Goal: Check status: Check status

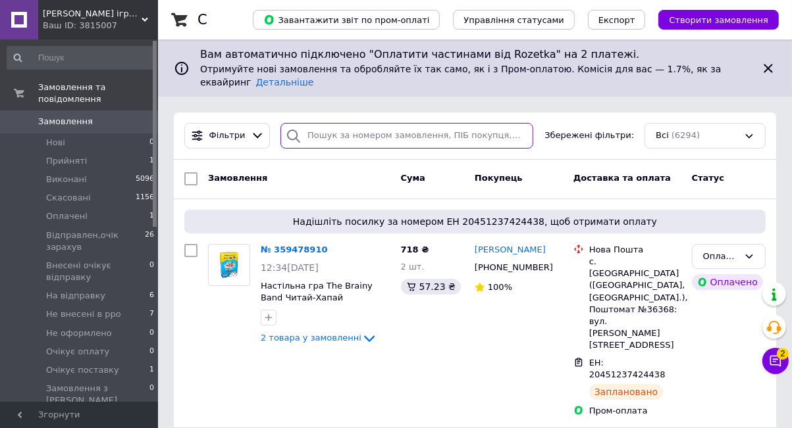
paste input "359478910"
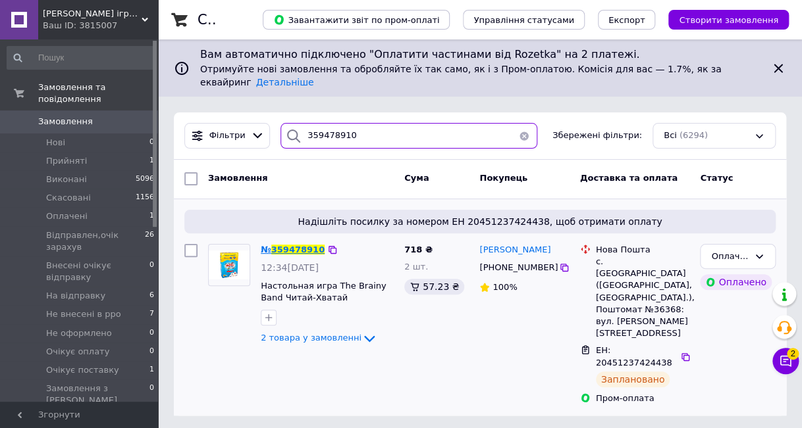
type input "359478910"
click at [305, 245] on span "359478910" at bounding box center [297, 250] width 53 height 10
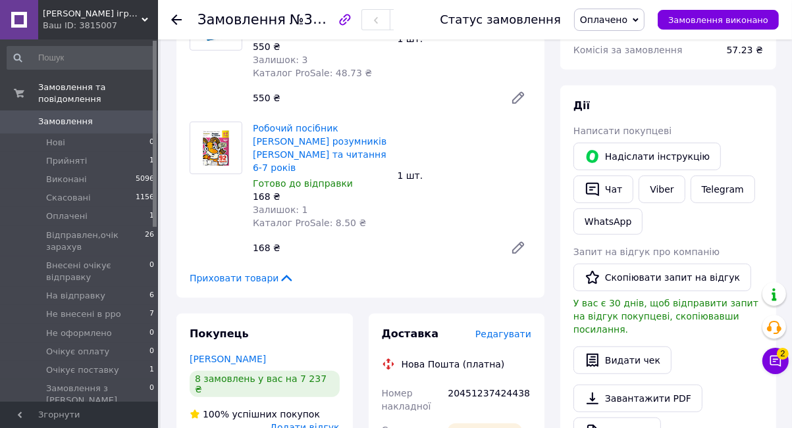
scroll to position [592, 0]
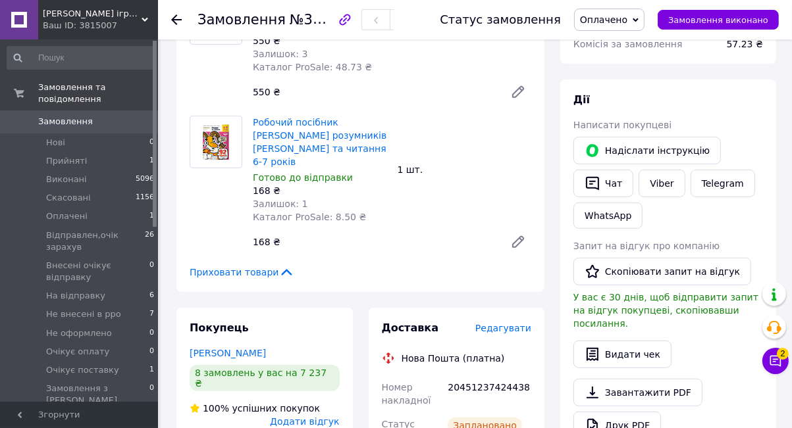
click at [376, 266] on div "Приховати товари" at bounding box center [361, 272] width 342 height 13
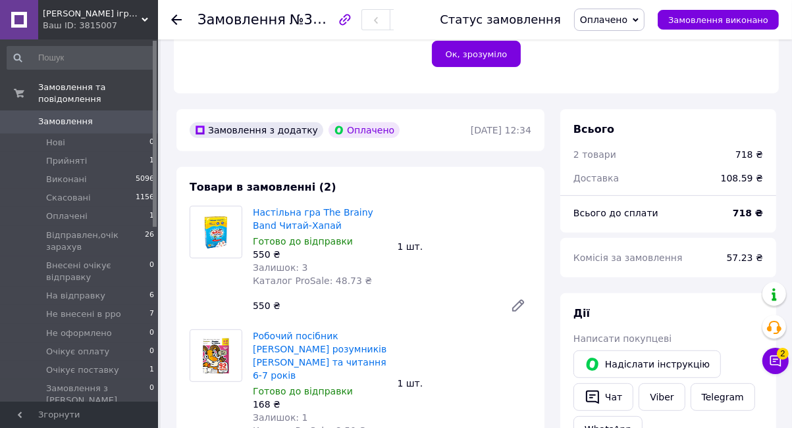
scroll to position [329, 0]
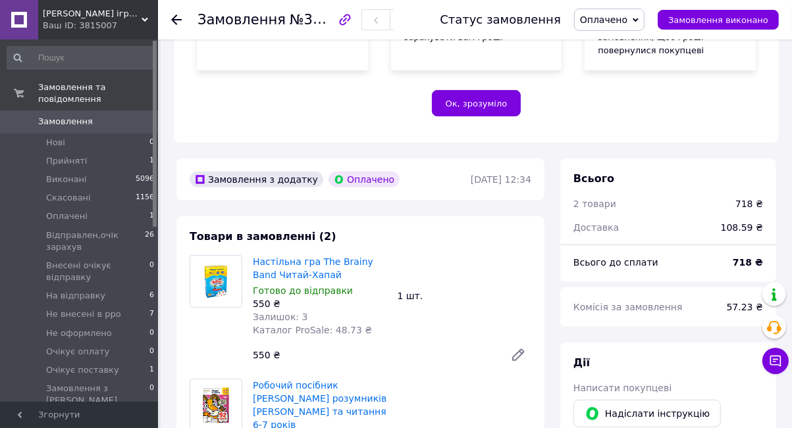
click at [69, 116] on span "Замовлення" at bounding box center [65, 122] width 55 height 12
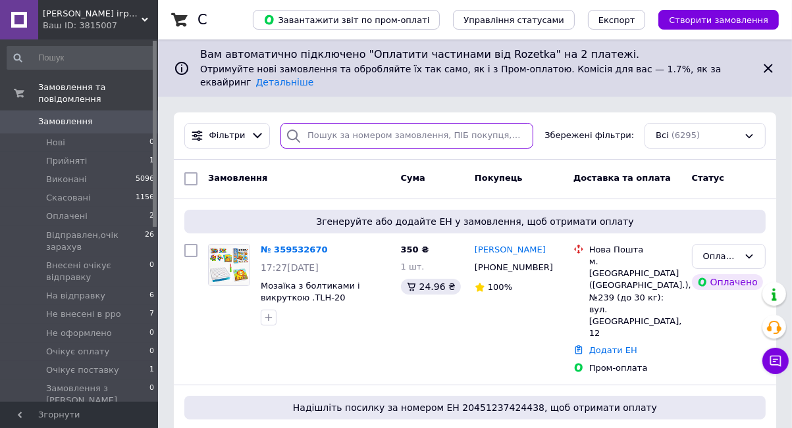
paste input "359227430"
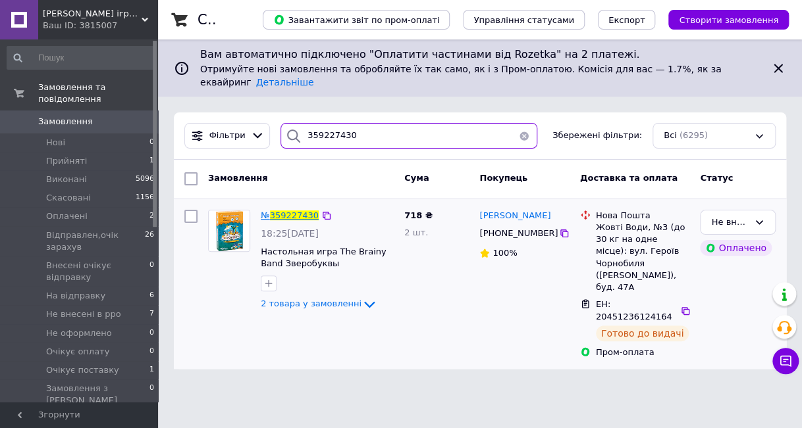
type input "359227430"
click at [295, 211] on span "359227430" at bounding box center [294, 216] width 49 height 10
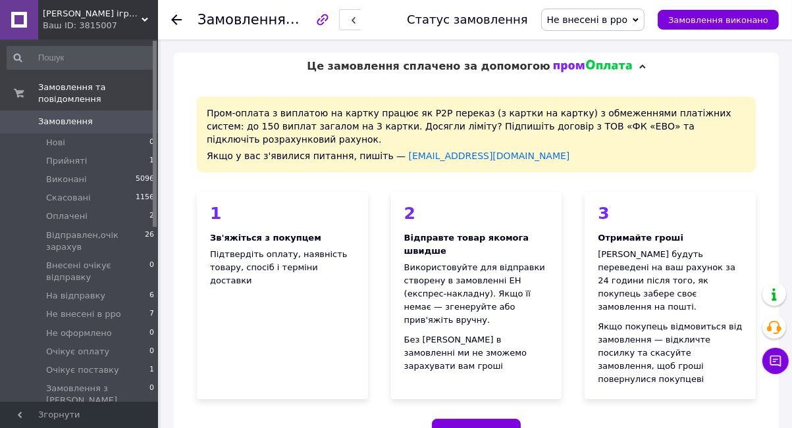
click at [48, 111] on link "Замовлення 0" at bounding box center [81, 122] width 162 height 22
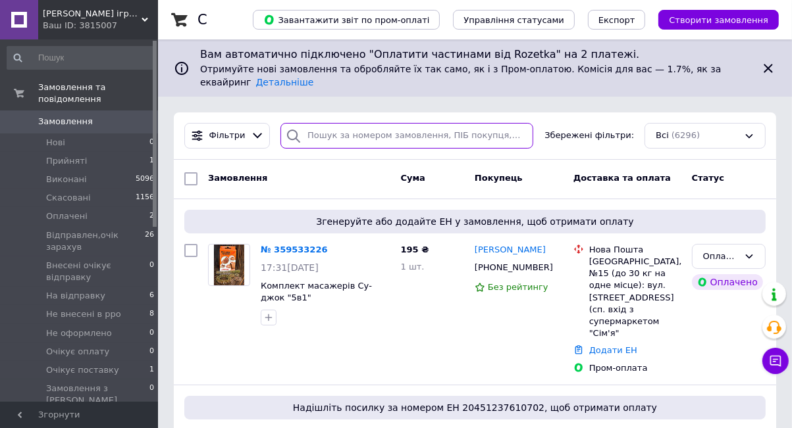
paste input "359264333"
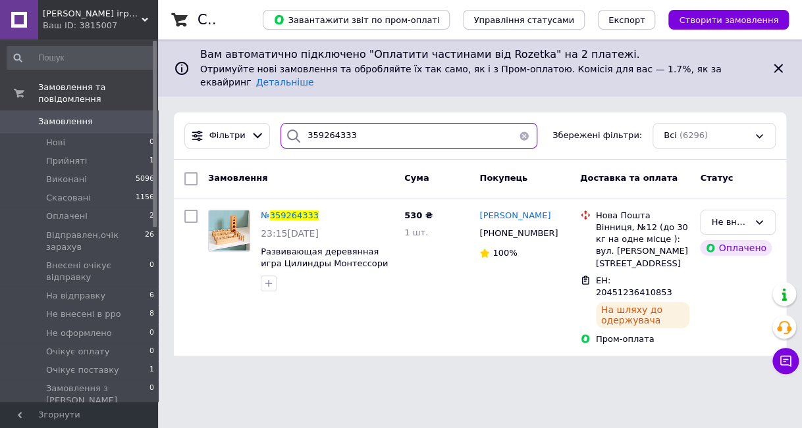
type input "359264333"
click at [58, 116] on span "Замовлення" at bounding box center [65, 122] width 55 height 12
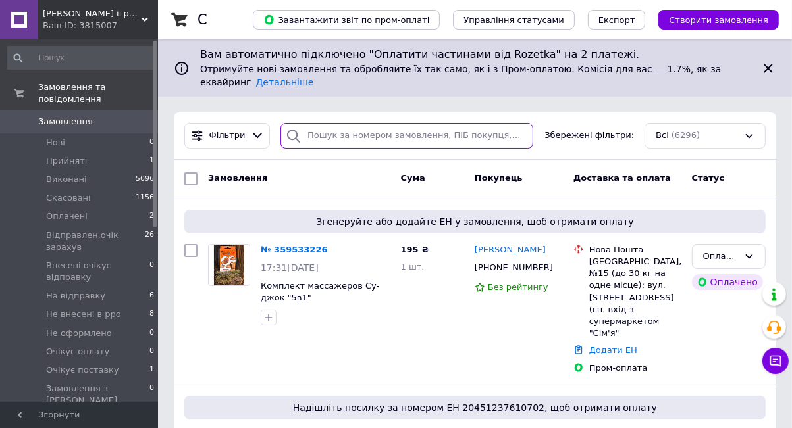
paste input "359264216"
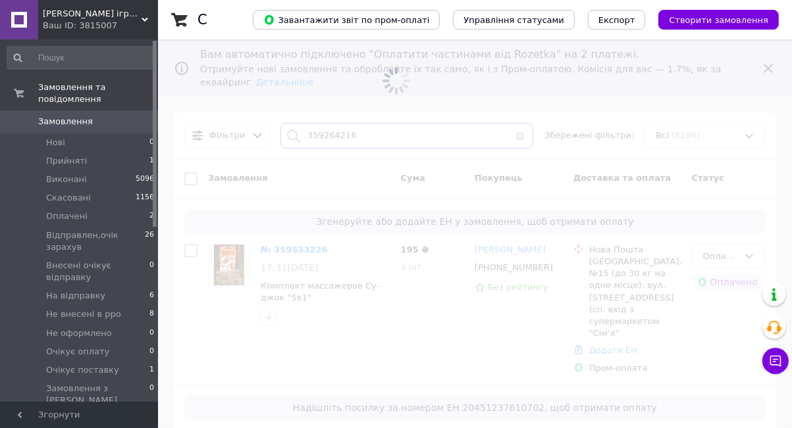
type input "359264216"
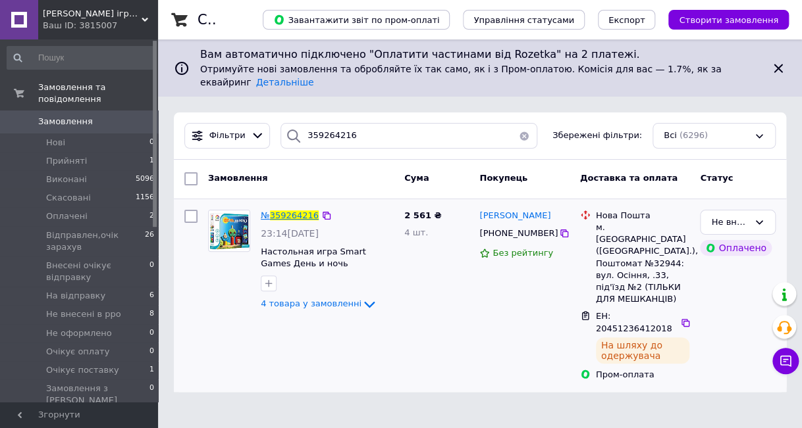
click at [292, 211] on span "359264216" at bounding box center [294, 216] width 49 height 10
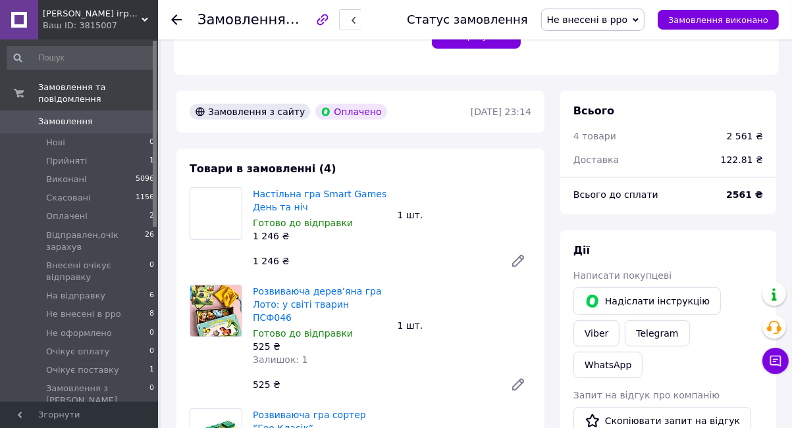
scroll to position [395, 0]
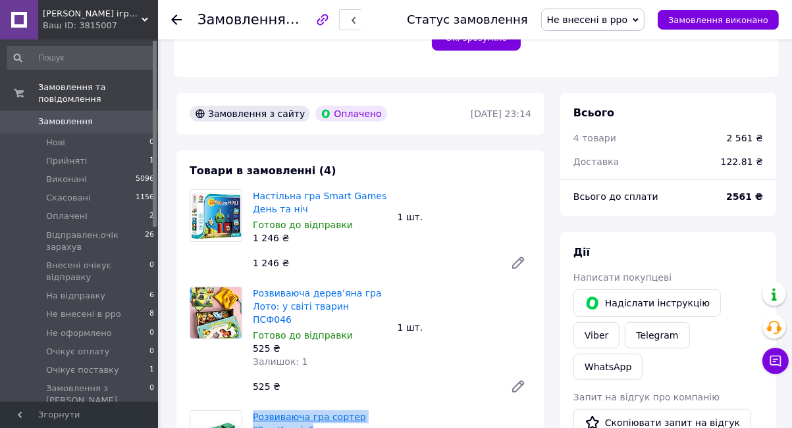
drag, startPoint x: 249, startPoint y: 280, endPoint x: 362, endPoint y: 280, distance: 112.5
copy link "Розвиваюча гра сортер “Гео Класік”"
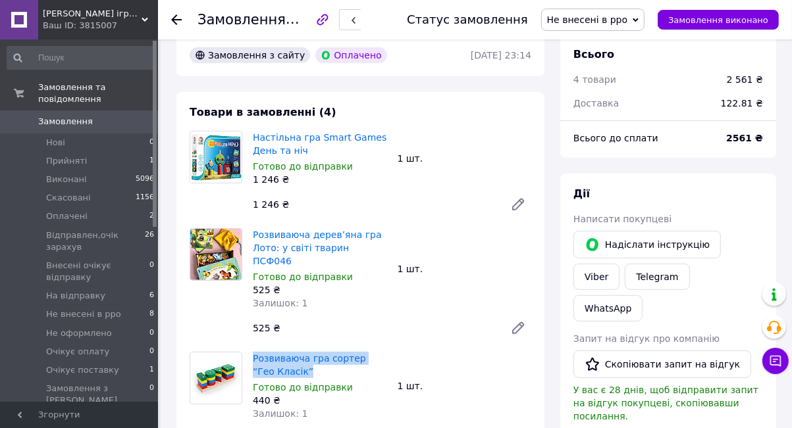
scroll to position [461, 0]
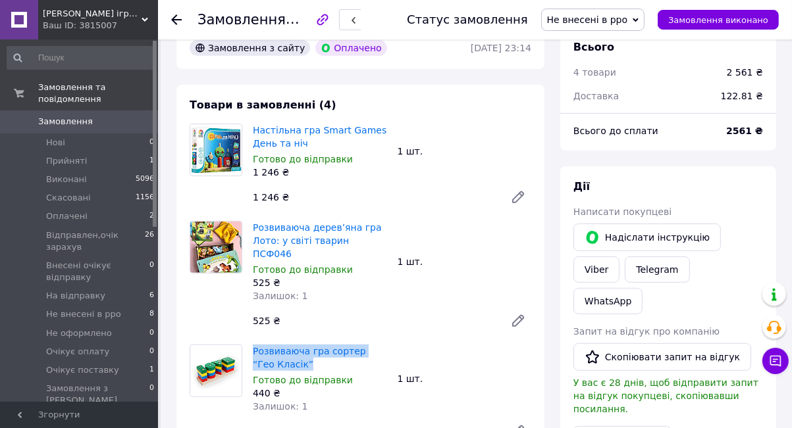
click at [55, 116] on span "Замовлення" at bounding box center [65, 122] width 55 height 12
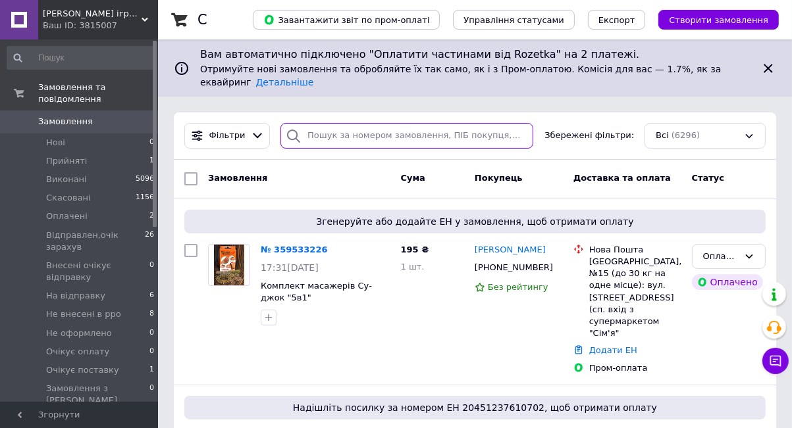
paste input "359225611"
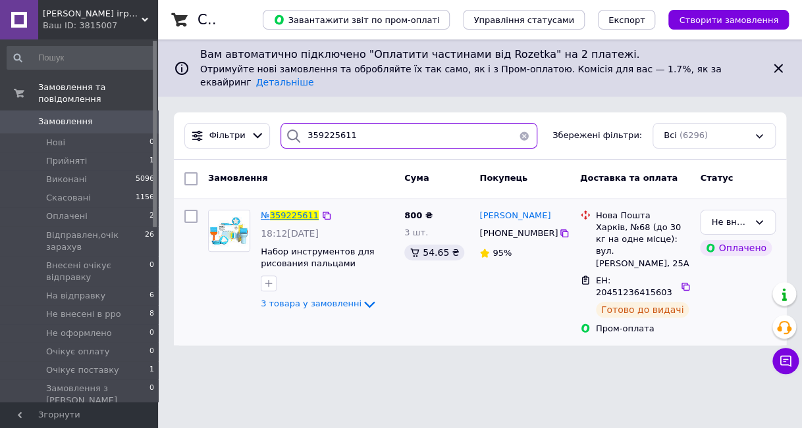
type input "359225611"
click at [290, 211] on span "359225611" at bounding box center [294, 216] width 49 height 10
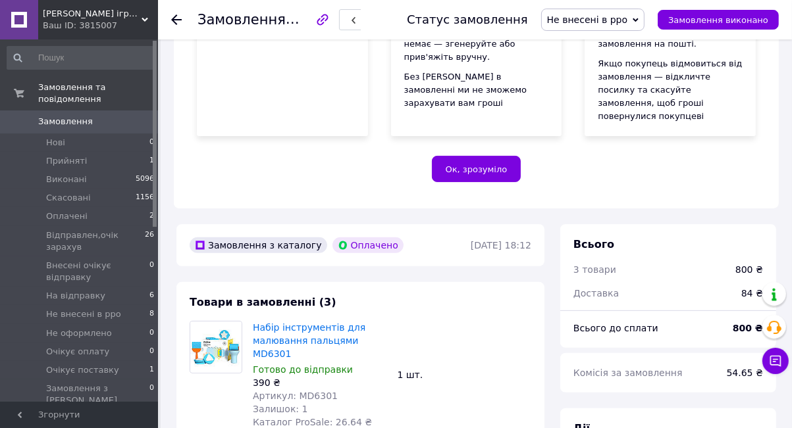
scroll to position [461, 0]
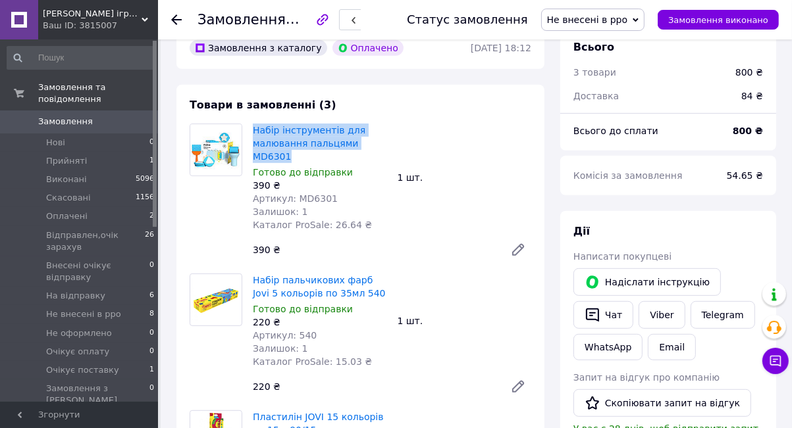
drag, startPoint x: 253, startPoint y: 45, endPoint x: 311, endPoint y: 54, distance: 59.3
copy link "Набір інструментів для малювання пальцями MD6301"
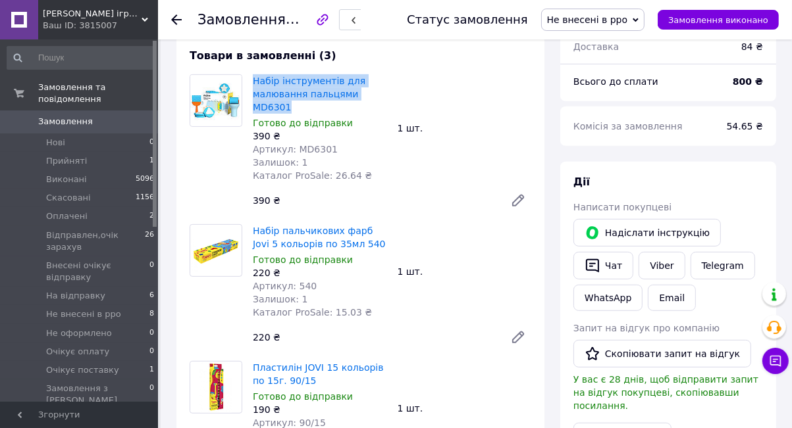
scroll to position [658, 0]
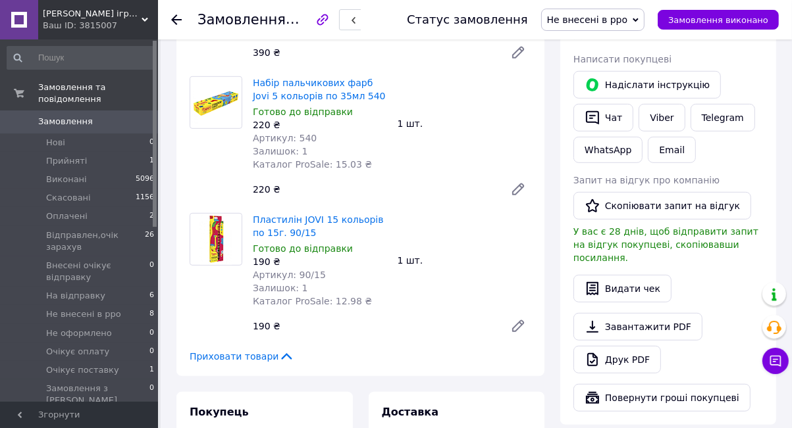
click at [58, 116] on span "Замовлення" at bounding box center [65, 122] width 55 height 12
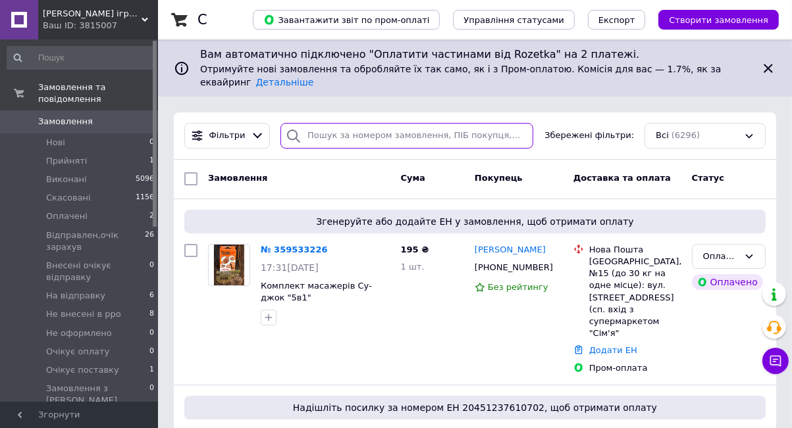
paste input "359257474"
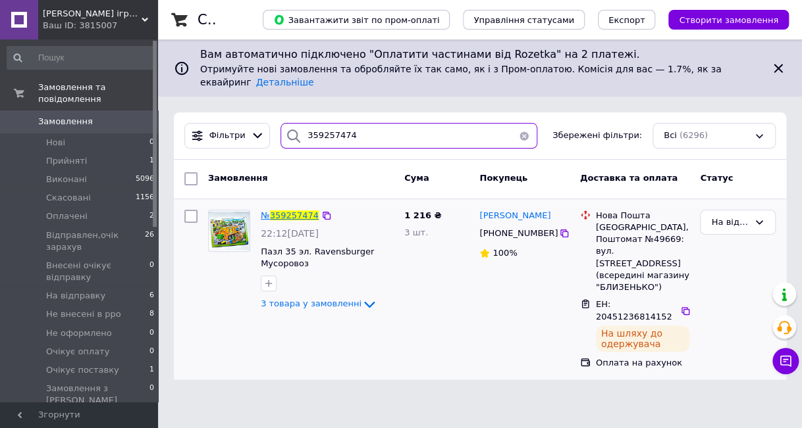
type input "359257474"
click at [279, 211] on span "359257474" at bounding box center [294, 216] width 49 height 10
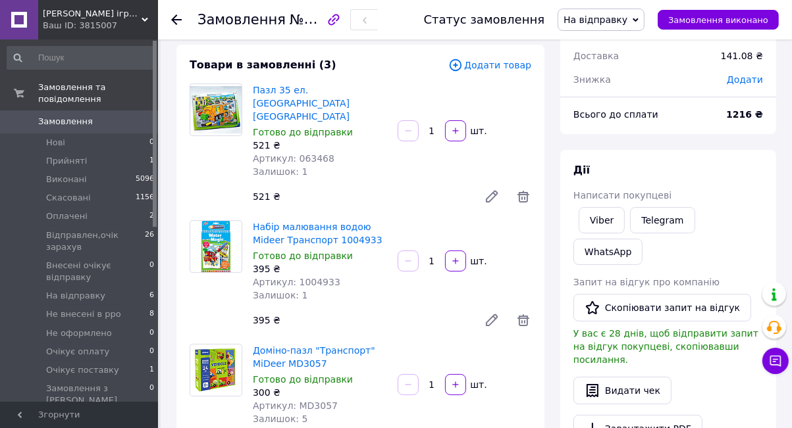
scroll to position [66, 0]
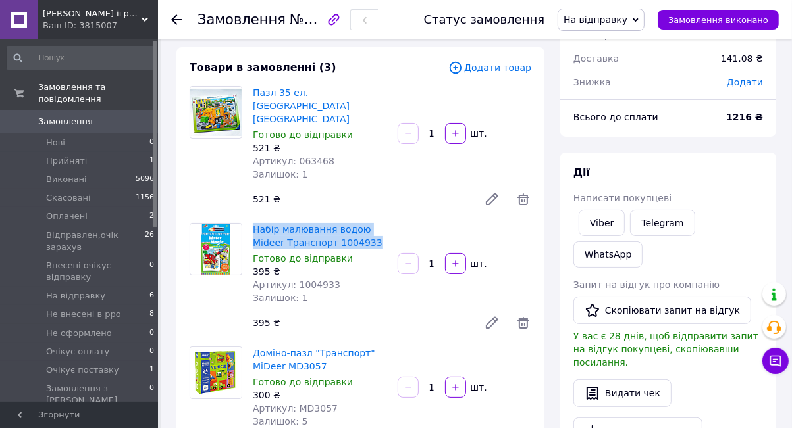
drag, startPoint x: 253, startPoint y: 182, endPoint x: 316, endPoint y: 195, distance: 64.7
copy link "Набір малювання водою Mideer Транспорт 1004933"
click at [182, 357] on div "Товари в замовленні (3) Додати товар Пазл 35 ел. Ravensburger Сміттєвоз Готово …" at bounding box center [360, 272] width 368 height 450
click at [58, 116] on span "Замовлення" at bounding box center [65, 122] width 55 height 12
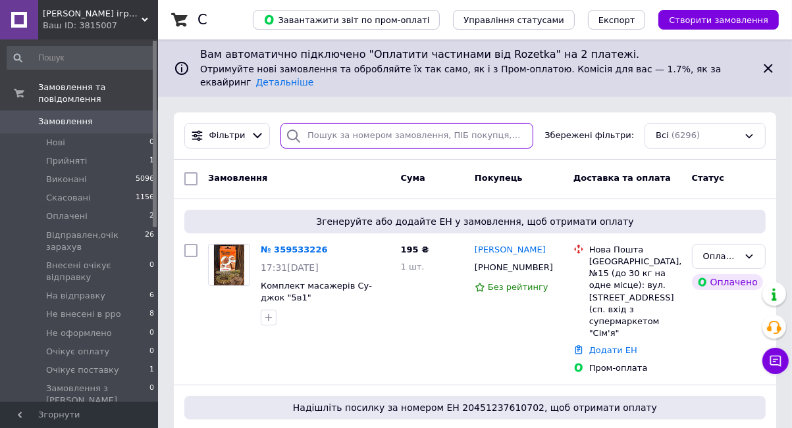
paste input "359439793"
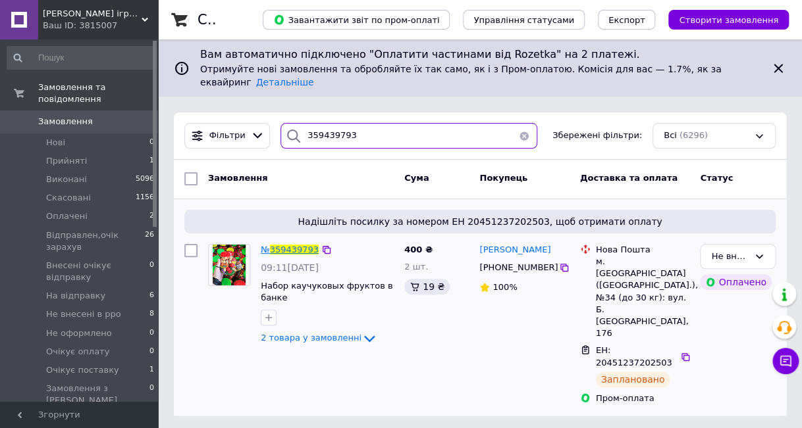
type input "359439793"
click at [293, 245] on span "359439793" at bounding box center [294, 250] width 49 height 10
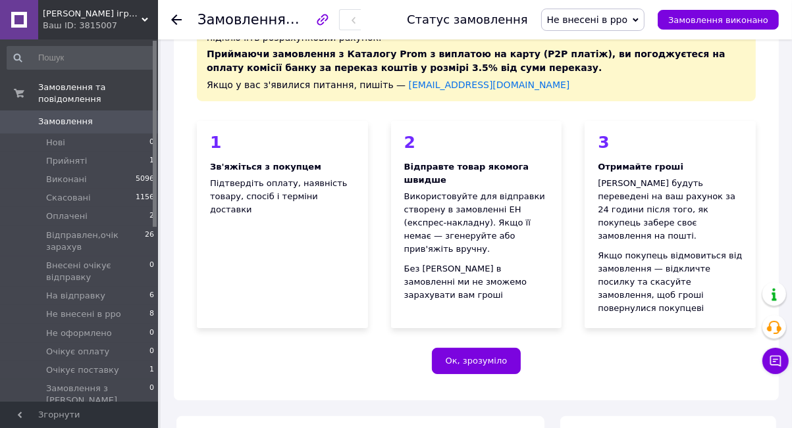
scroll to position [263, 0]
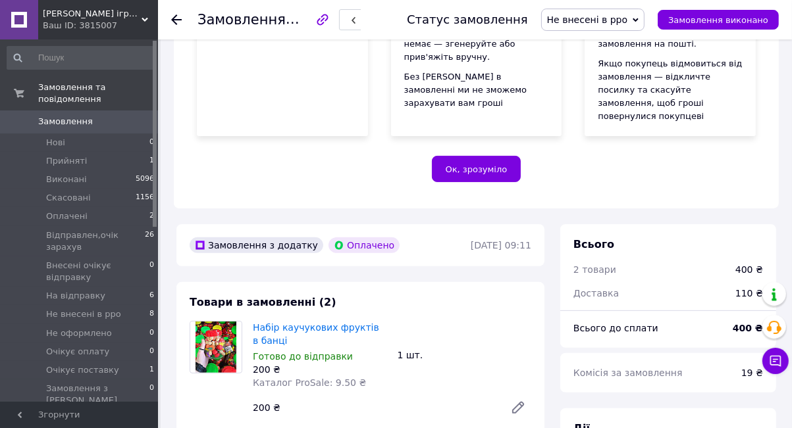
click at [65, 116] on span "Замовлення" at bounding box center [65, 122] width 55 height 12
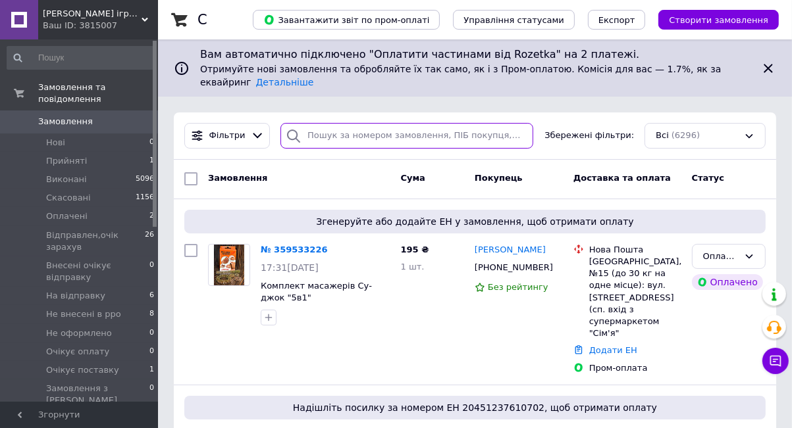
paste input "359478910"
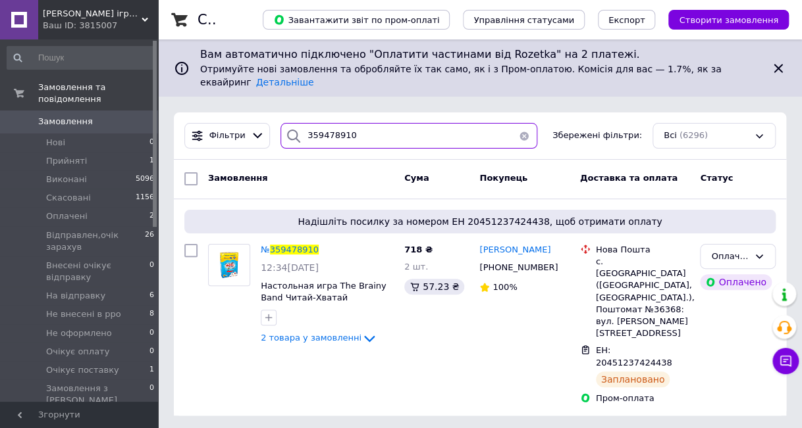
type input "359478910"
click at [66, 116] on span "Замовлення" at bounding box center [65, 122] width 55 height 12
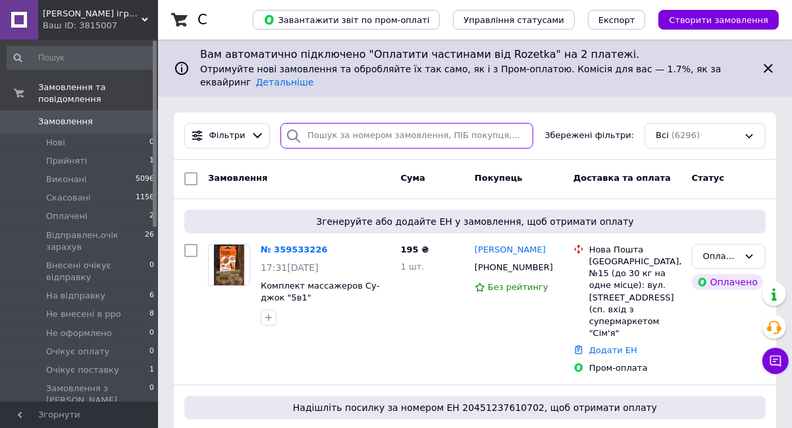
paste input "359532670"
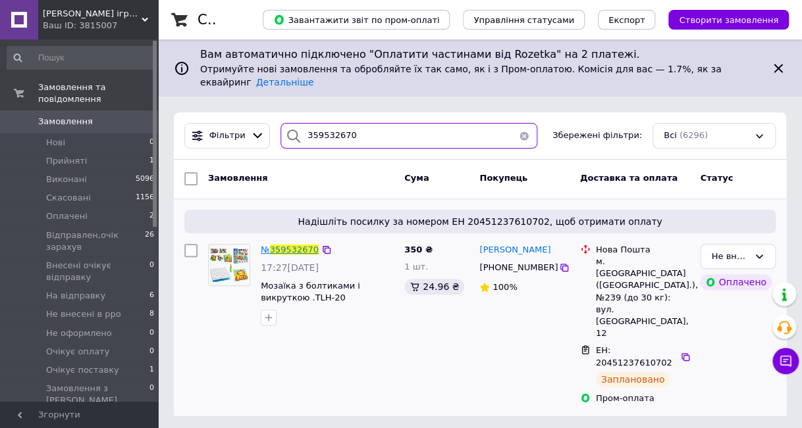
type input "359532670"
click at [290, 245] on span "359532670" at bounding box center [294, 250] width 49 height 10
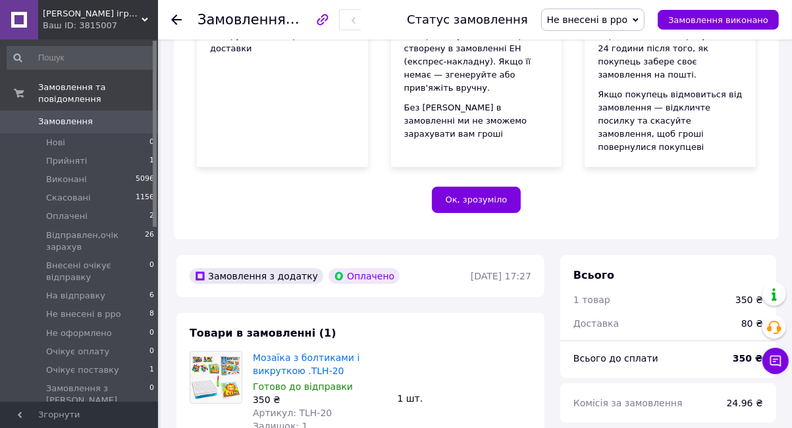
scroll to position [240, 0]
